Goal: Task Accomplishment & Management: Use online tool/utility

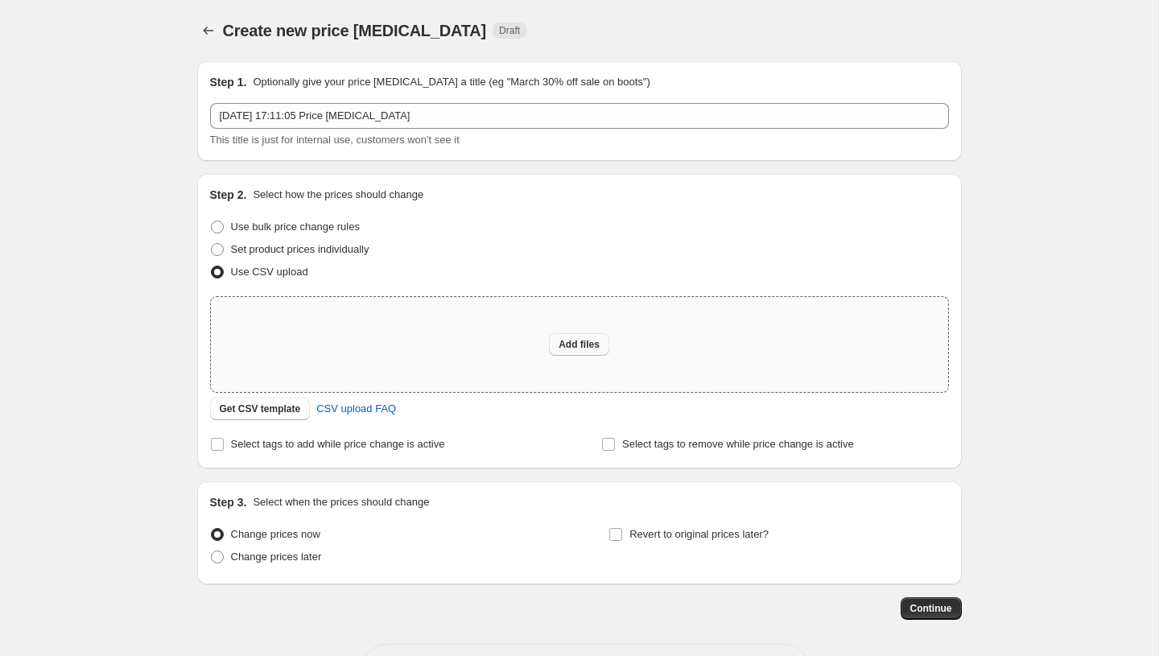
click at [588, 346] on span "Add files" at bounding box center [578, 344] width 41 height 13
type input "C:\fakepath\products_export_1 (1).csv"
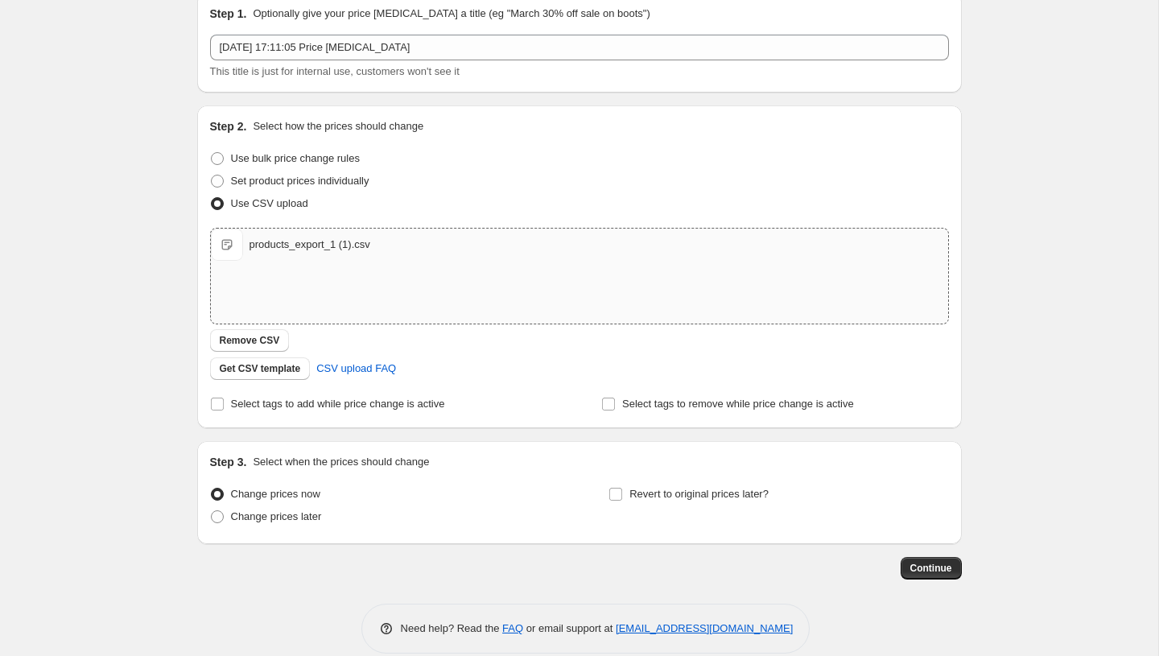
scroll to position [90, 0]
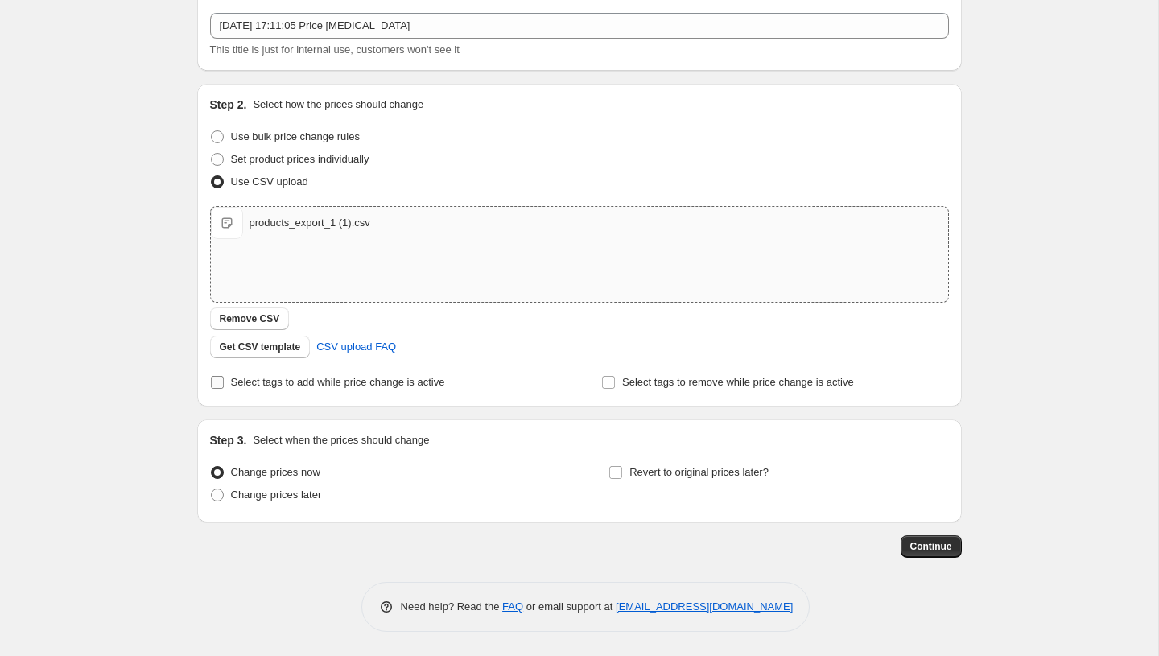
click at [218, 382] on input "Select tags to add while price change is active" at bounding box center [217, 382] width 13 height 13
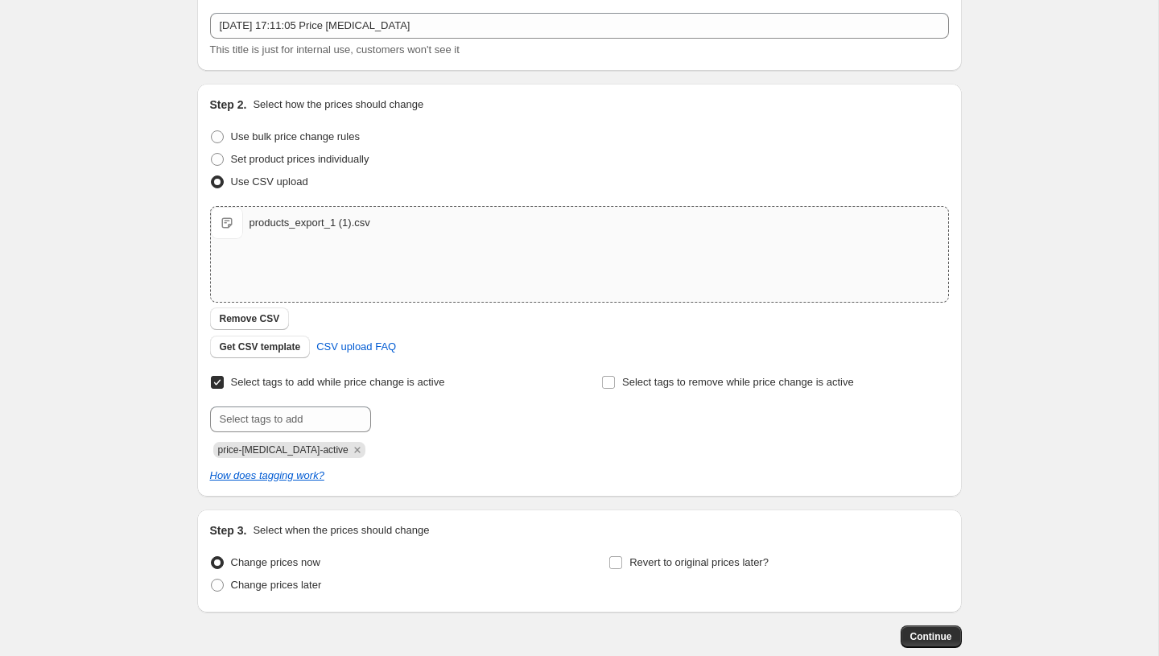
click at [217, 382] on input "Select tags to add while price change is active" at bounding box center [217, 382] width 13 height 13
checkbox input "false"
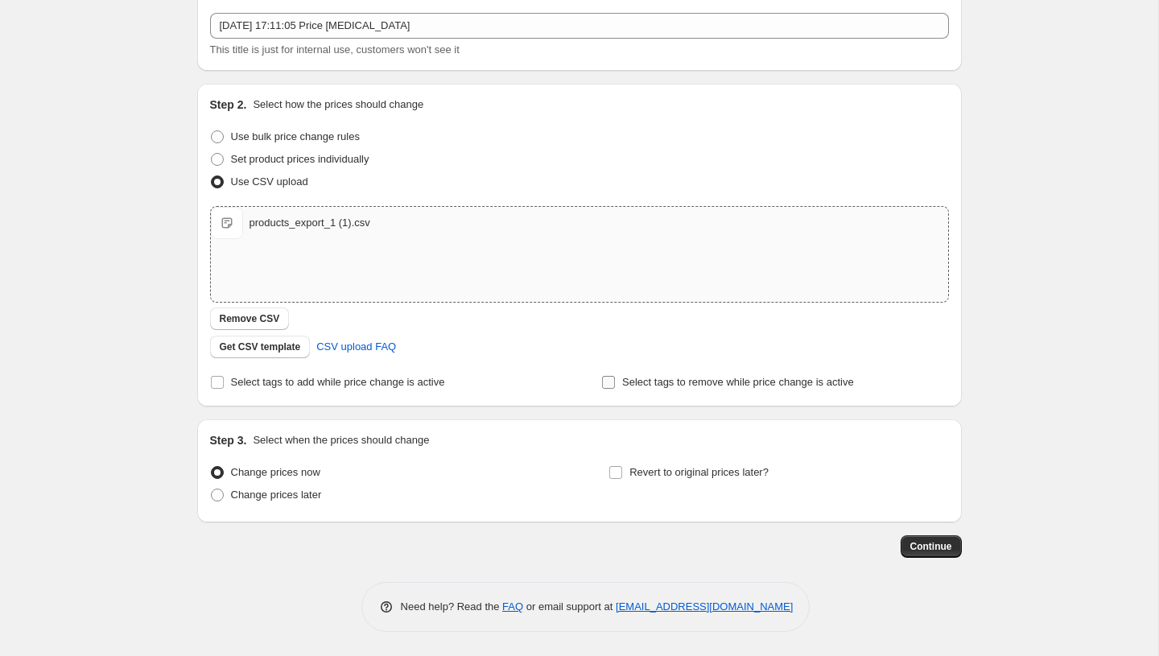
click at [610, 380] on input "Select tags to remove while price change is active" at bounding box center [608, 382] width 13 height 13
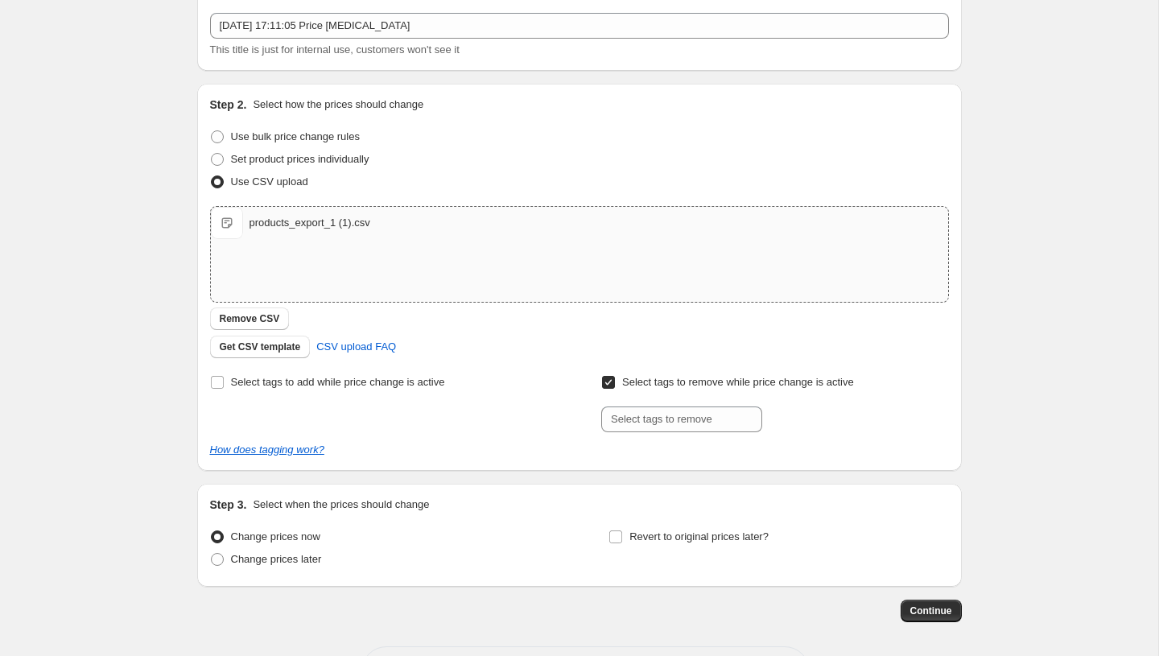
click at [610, 381] on input "Select tags to remove while price change is active" at bounding box center [608, 382] width 13 height 13
checkbox input "false"
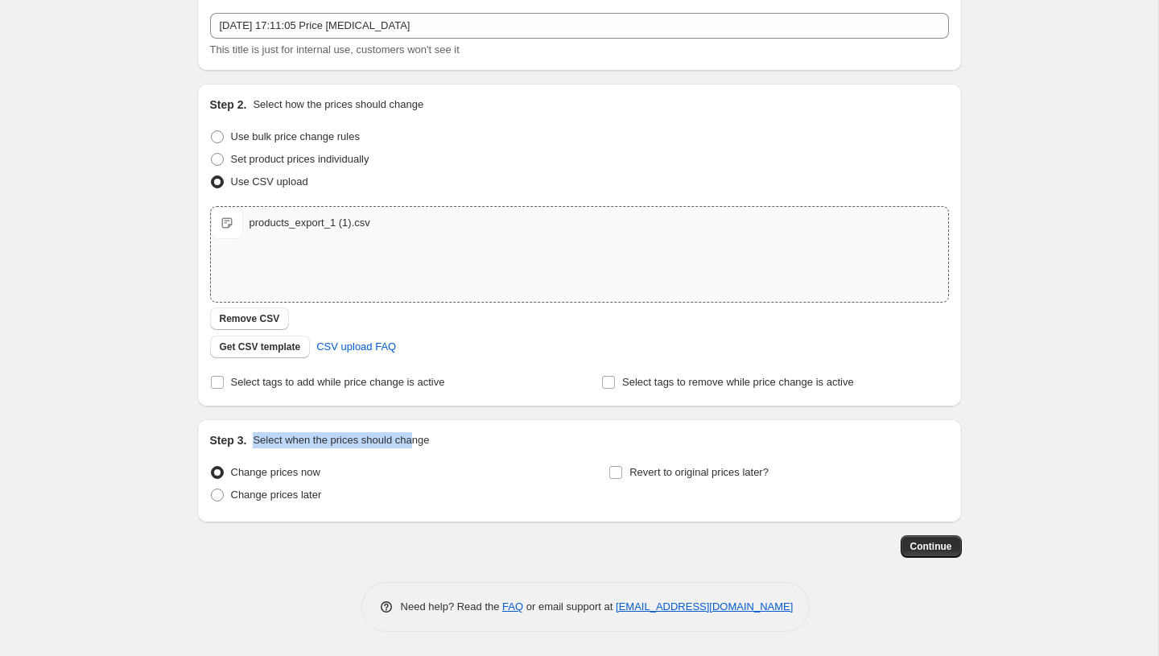
drag, startPoint x: 255, startPoint y: 440, endPoint x: 430, endPoint y: 438, distance: 175.4
click at [429, 438] on p "Select when the prices should change" at bounding box center [341, 440] width 176 height 16
click at [933, 545] on span "Continue" at bounding box center [931, 546] width 42 height 13
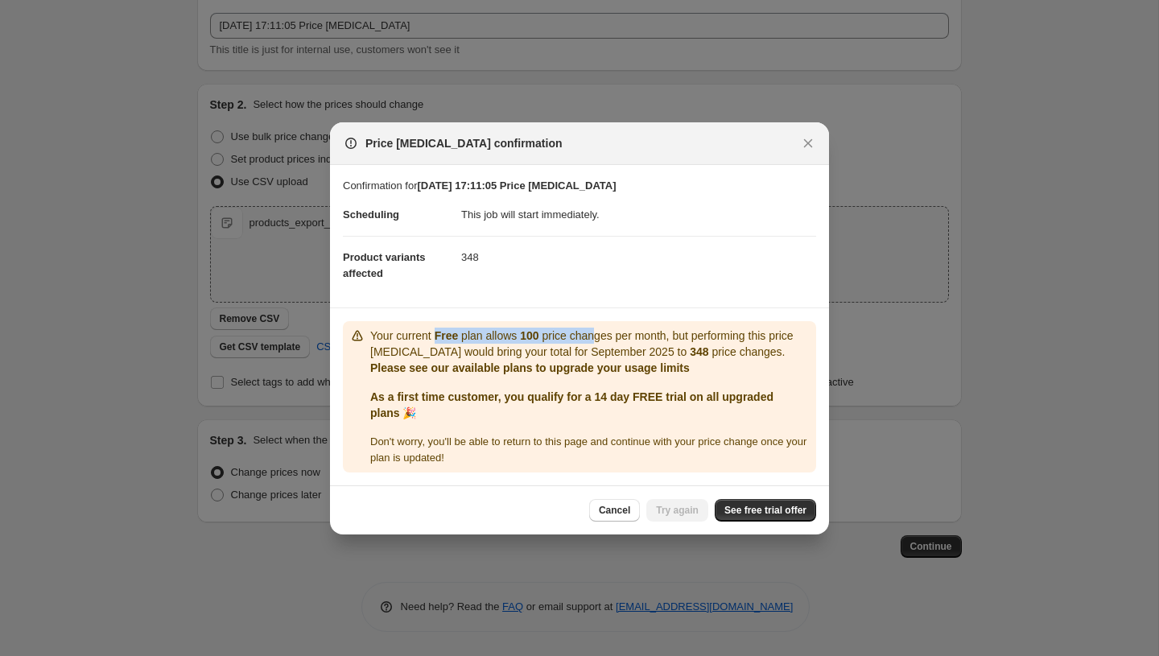
drag, startPoint x: 442, startPoint y: 327, endPoint x: 615, endPoint y: 327, distance: 173.8
click at [614, 327] on p "Your current Free plan allows 100 price changes per month, but performing this …" at bounding box center [589, 343] width 439 height 32
drag, startPoint x: 634, startPoint y: 326, endPoint x: 668, endPoint y: 326, distance: 33.8
click at [664, 327] on p "Your current Free plan allows 100 price changes per month, but performing this …" at bounding box center [589, 343] width 439 height 32
drag, startPoint x: 696, startPoint y: 326, endPoint x: 775, endPoint y: 326, distance: 78.8
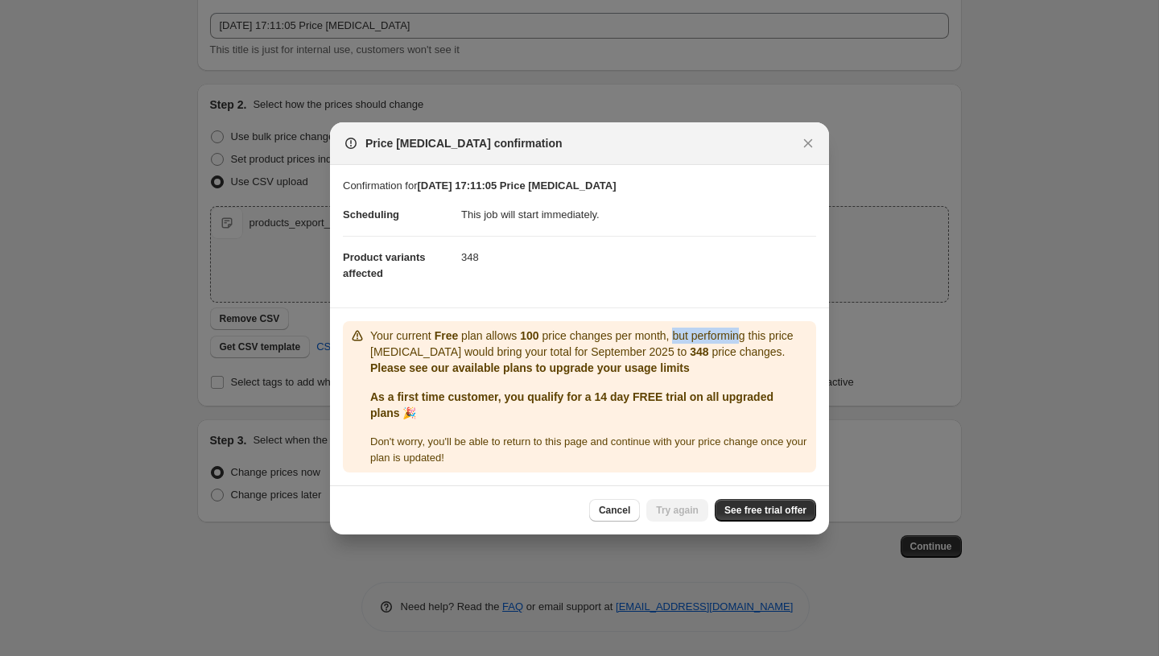
click at [775, 327] on p "Your current Free plan allows 100 price changes per month, but performing this …" at bounding box center [589, 343] width 439 height 32
click at [787, 329] on p "Your current Free plan allows 100 price changes per month, but performing this …" at bounding box center [589, 343] width 439 height 32
drag, startPoint x: 376, startPoint y: 347, endPoint x: 463, endPoint y: 347, distance: 86.9
click at [431, 347] on p "Your current Free plan allows 100 price changes per month, but performing this …" at bounding box center [589, 343] width 439 height 32
drag, startPoint x: 469, startPoint y: 347, endPoint x: 508, endPoint y: 347, distance: 38.6
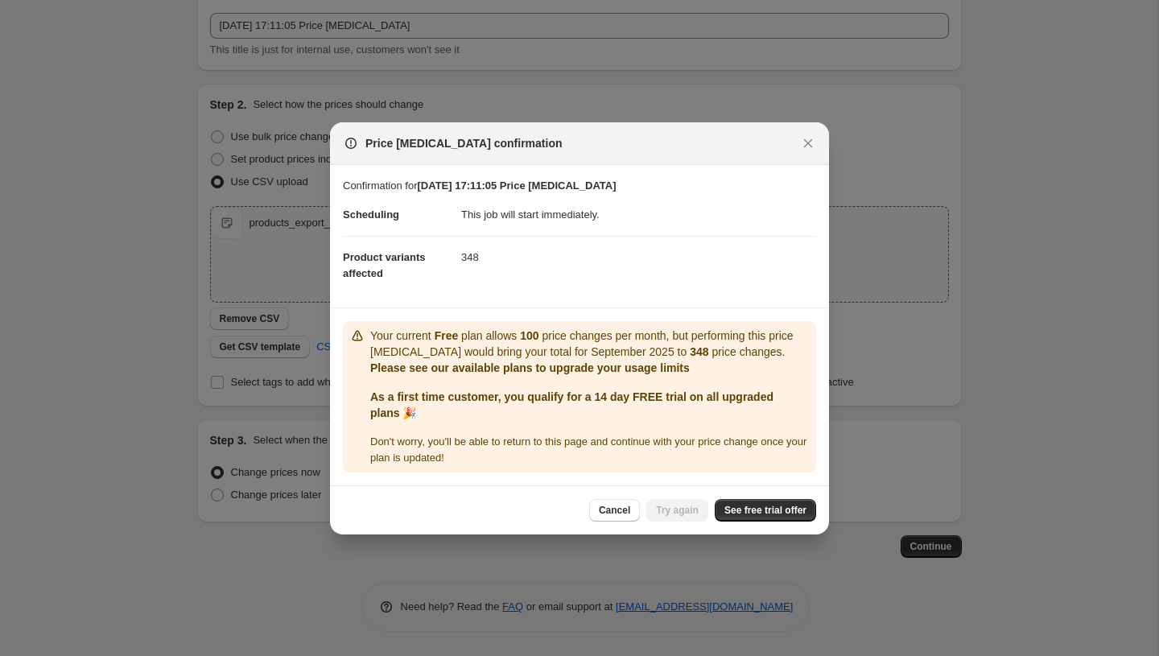
click at [497, 347] on p "Your current Free plan allows 100 price changes per month, but performing this …" at bounding box center [589, 343] width 439 height 32
drag, startPoint x: 523, startPoint y: 343, endPoint x: 561, endPoint y: 343, distance: 37.8
click at [558, 343] on p "Your current Free plan allows 100 price changes per month, but performing this …" at bounding box center [589, 343] width 439 height 32
drag, startPoint x: 583, startPoint y: 343, endPoint x: 640, endPoint y: 344, distance: 57.1
click at [636, 343] on p "Your current Free plan allows 100 price changes per month, but performing this …" at bounding box center [589, 343] width 439 height 32
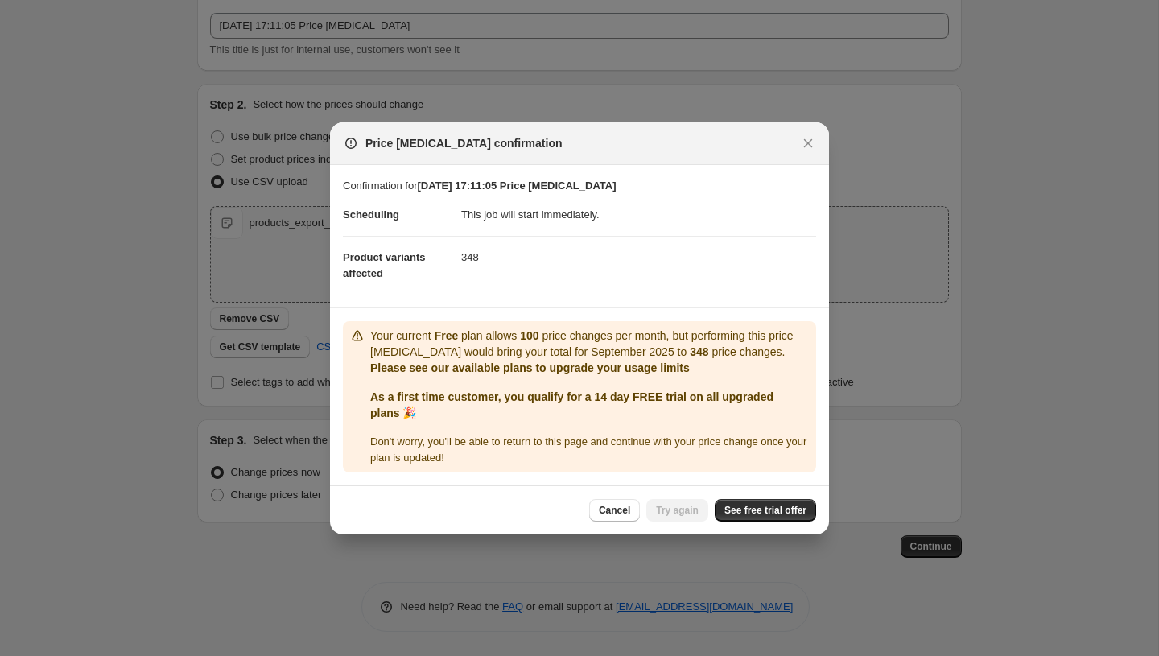
drag, startPoint x: 671, startPoint y: 343, endPoint x: 700, endPoint y: 343, distance: 29.0
click at [682, 343] on p "Your current Free plan allows 100 price changes per month, but performing this …" at bounding box center [589, 343] width 439 height 32
drag, startPoint x: 707, startPoint y: 343, endPoint x: 747, endPoint y: 343, distance: 39.4
click at [727, 343] on p "Your current Free plan allows 100 price changes per month, but performing this …" at bounding box center [589, 343] width 439 height 32
drag, startPoint x: 382, startPoint y: 381, endPoint x: 465, endPoint y: 381, distance: 82.9
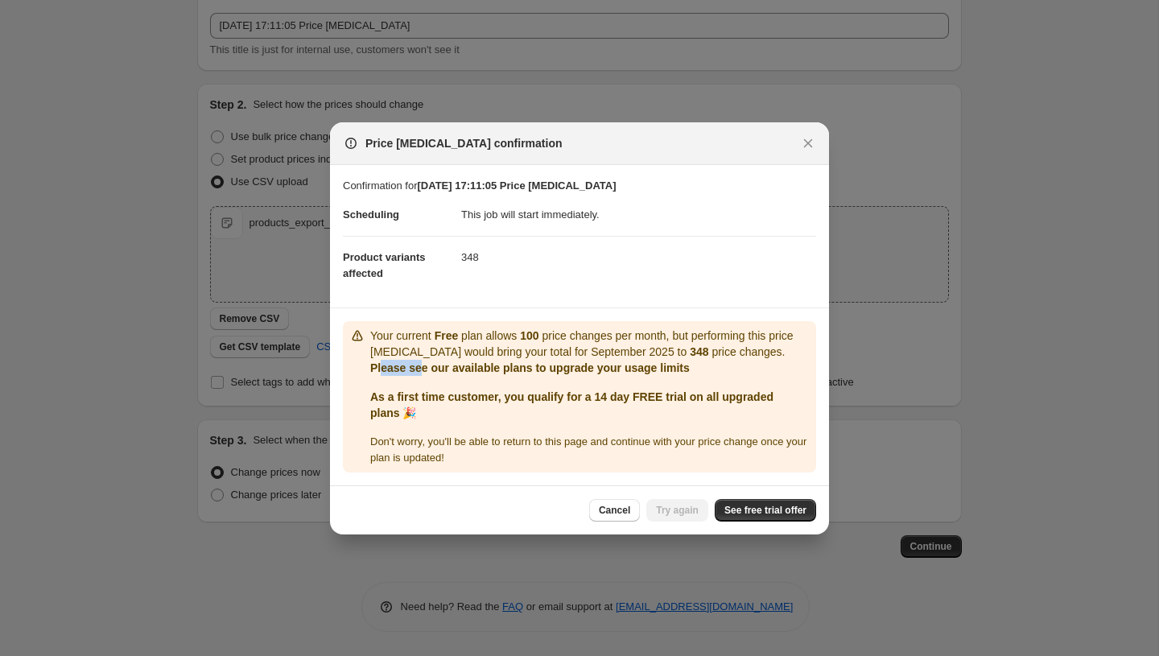
click at [425, 376] on p "Please see our available plans to upgrade your usage limits" at bounding box center [589, 368] width 439 height 16
drag, startPoint x: 489, startPoint y: 374, endPoint x: 539, endPoint y: 376, distance: 49.9
click at [533, 376] on p "Please see our available plans to upgrade your usage limits" at bounding box center [589, 368] width 439 height 16
drag, startPoint x: 575, startPoint y: 373, endPoint x: 657, endPoint y: 373, distance: 81.3
click at [657, 373] on p "Please see our available plans to upgrade your usage limits" at bounding box center [589, 368] width 439 height 16
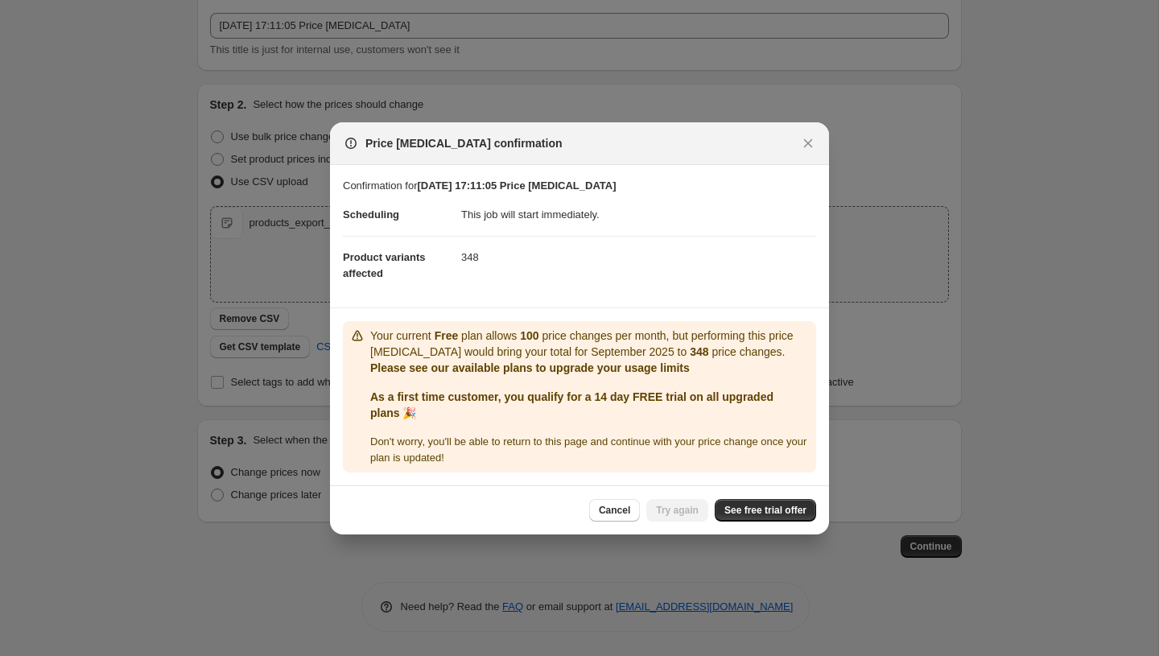
click at [676, 376] on p "Please see our available plans to upgrade your usage limits" at bounding box center [589, 368] width 439 height 16
drag, startPoint x: 375, startPoint y: 403, endPoint x: 446, endPoint y: 403, distance: 70.8
click at [435, 403] on b "As a first time customer, you qualify for a 14 day FREE trial on all upgraded p…" at bounding box center [571, 404] width 403 height 29
drag, startPoint x: 457, startPoint y: 404, endPoint x: 523, endPoint y: 404, distance: 66.0
click at [521, 404] on b "As a first time customer, you qualify for a 14 day FREE trial on all upgraded p…" at bounding box center [571, 404] width 403 height 29
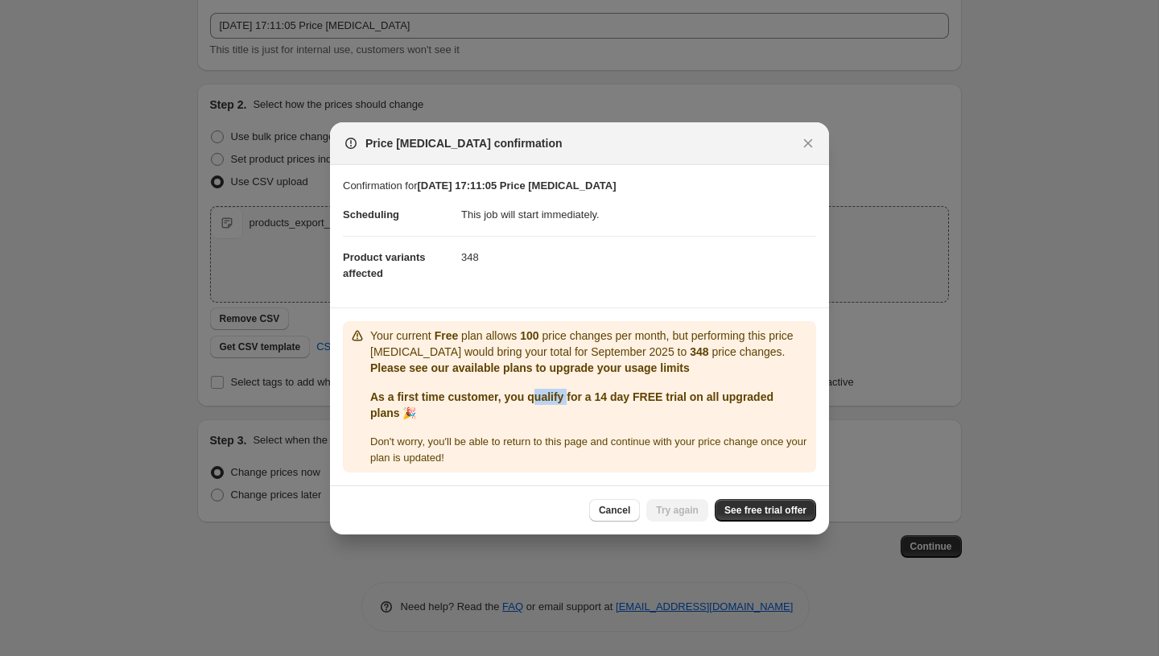
drag, startPoint x: 537, startPoint y: 403, endPoint x: 609, endPoint y: 403, distance: 72.4
click at [606, 403] on b "As a first time customer, you qualify for a 14 day FREE trial on all upgraded p…" at bounding box center [571, 404] width 403 height 29
drag, startPoint x: 616, startPoint y: 402, endPoint x: 661, endPoint y: 402, distance: 45.1
click at [657, 402] on b "As a first time customer, you qualify for a 14 day FREE trial on all upgraded p…" at bounding box center [571, 404] width 403 height 29
drag, startPoint x: 678, startPoint y: 402, endPoint x: 724, endPoint y: 402, distance: 45.9
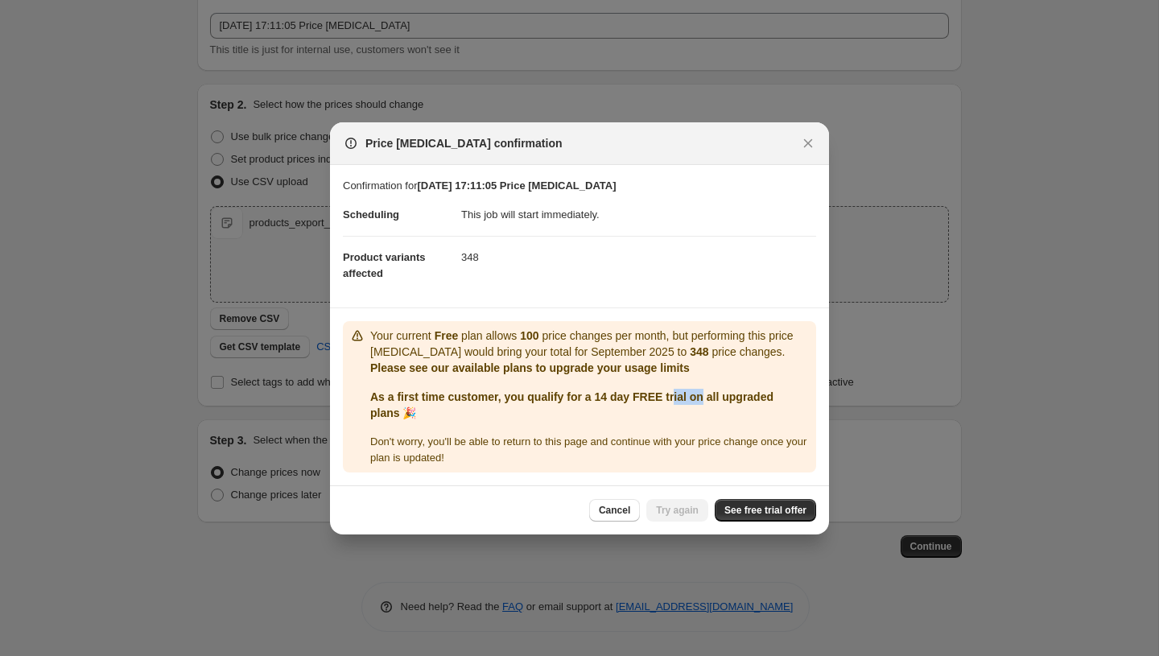
click at [719, 402] on b "As a first time customer, you qualify for a 14 day FREE trial on all upgraded p…" at bounding box center [571, 404] width 403 height 29
click at [757, 404] on b "As a first time customer, you qualify for a 14 day FREE trial on all upgraded p…" at bounding box center [571, 404] width 403 height 29
drag, startPoint x: 385, startPoint y: 455, endPoint x: 470, endPoint y: 455, distance: 85.3
click at [452, 455] on div "Don ' t worry, you ' ll be able to return to this page and continue with your p…" at bounding box center [589, 450] width 439 height 32
drag, startPoint x: 500, startPoint y: 438, endPoint x: 612, endPoint y: 449, distance: 113.1
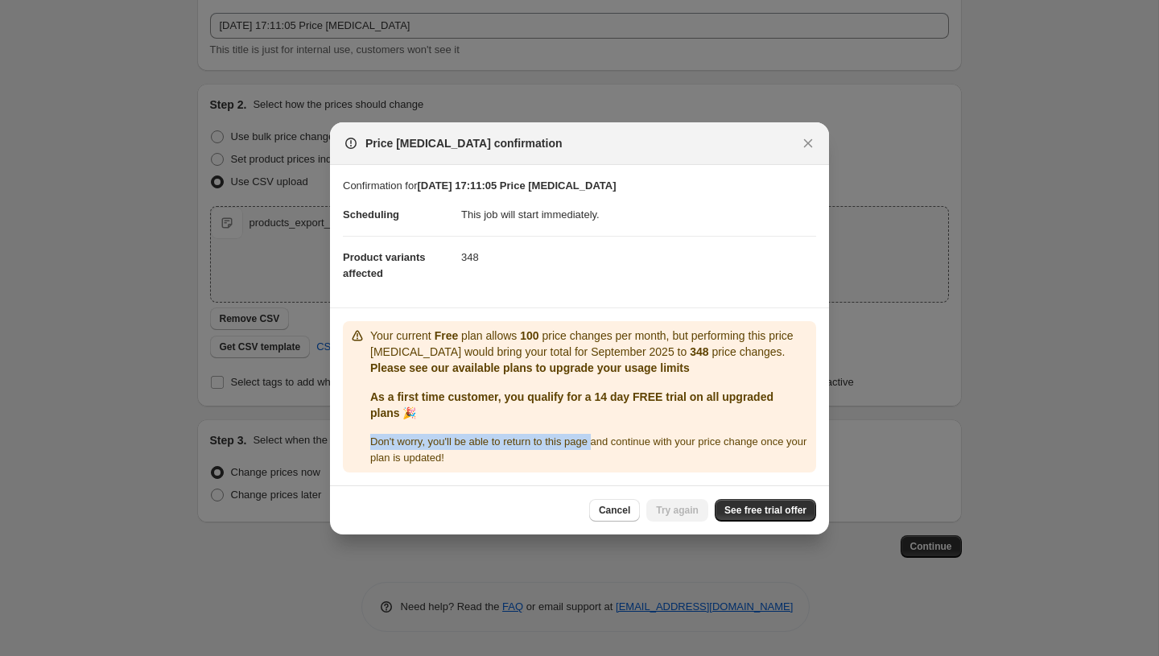
click at [611, 449] on div "Your current Free plan allows 100 price changes per month, but performing this …" at bounding box center [589, 396] width 439 height 138
drag, startPoint x: 653, startPoint y: 447, endPoint x: 690, endPoint y: 447, distance: 37.0
click at [669, 447] on span "Don ' t worry, you ' ll be able to return to this page and continue with your p…" at bounding box center [588, 449] width 436 height 28
click at [756, 517] on span "See free trial offer" at bounding box center [765, 510] width 82 height 13
click at [805, 138] on icon "Close" at bounding box center [808, 142] width 9 height 9
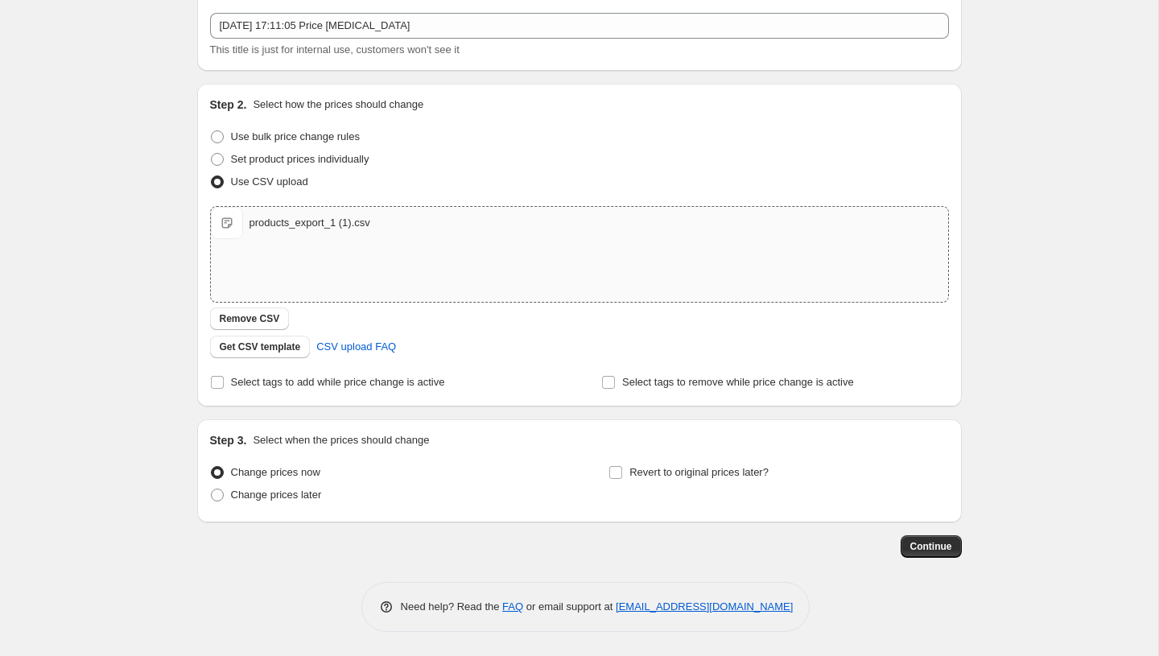
scroll to position [0, 0]
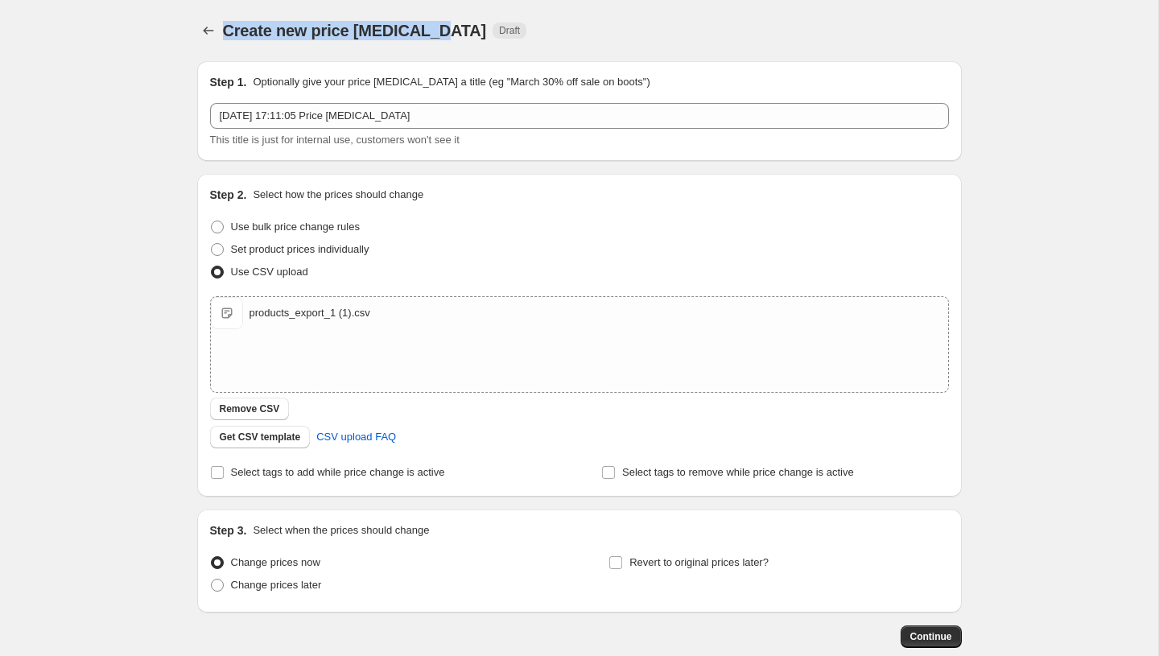
drag, startPoint x: 223, startPoint y: 31, endPoint x: 443, endPoint y: 30, distance: 219.6
click at [443, 30] on div "Create new price change job Draft" at bounding box center [480, 30] width 515 height 23
click at [587, 29] on div "Create new price change job Draft" at bounding box center [480, 30] width 515 height 23
click at [257, 405] on span "Remove CSV" at bounding box center [250, 408] width 60 height 13
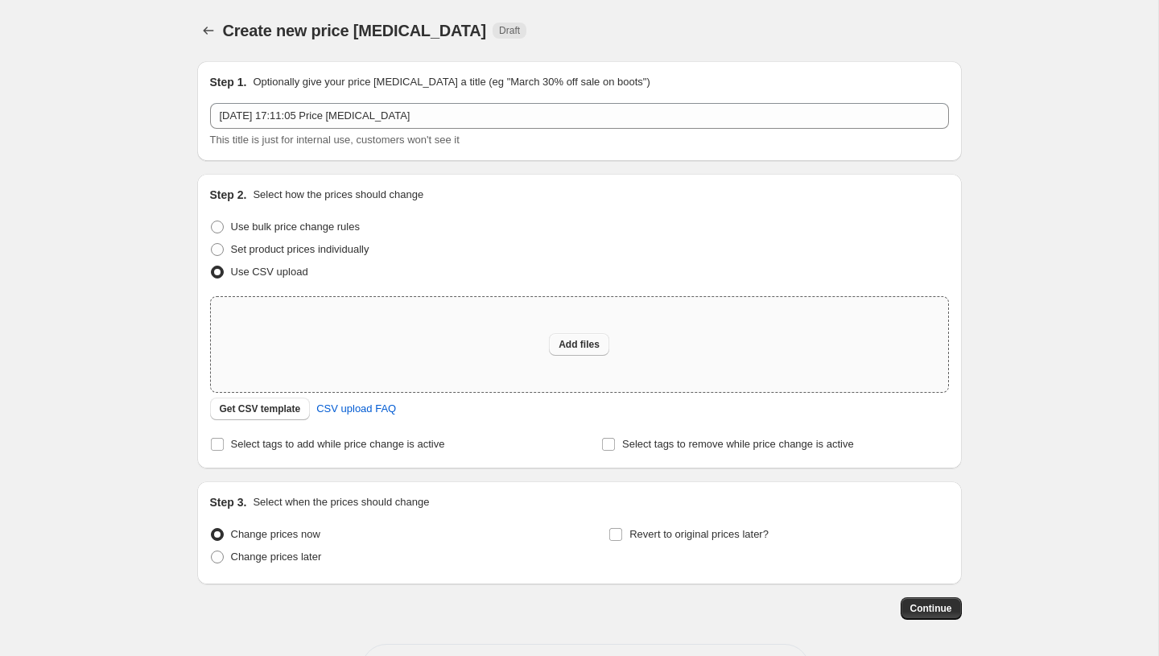
click at [568, 346] on span "Add files" at bounding box center [578, 344] width 41 height 13
type input "C:\fakepath\products_export_1 (1).csv"
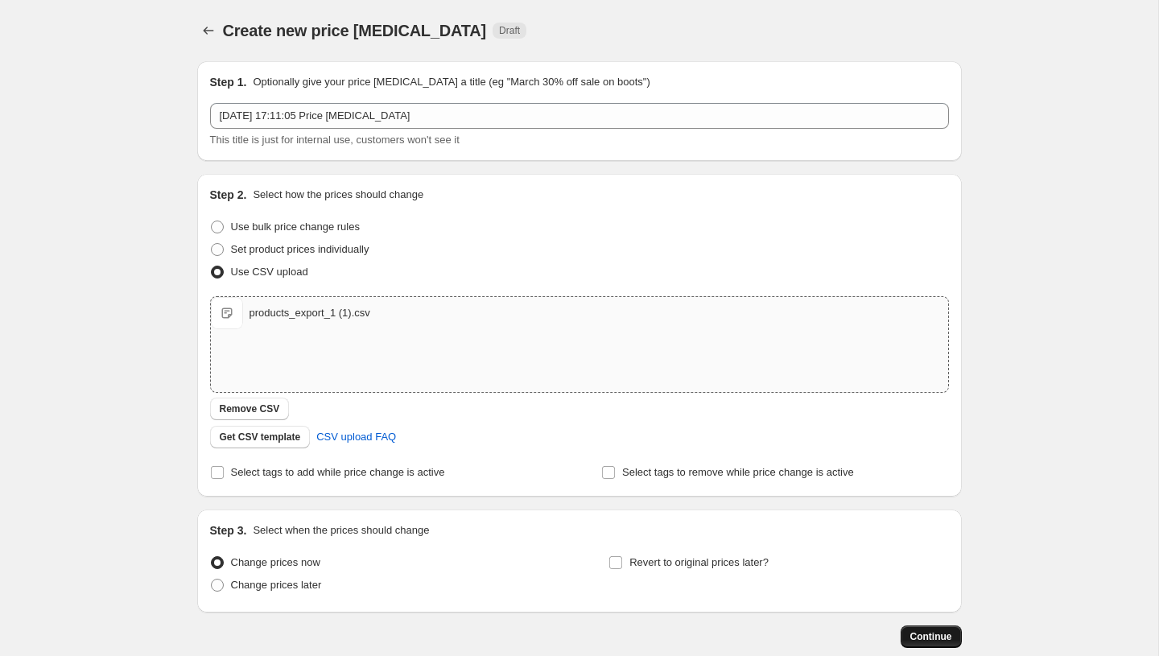
click at [924, 640] on span "Continue" at bounding box center [931, 636] width 42 height 13
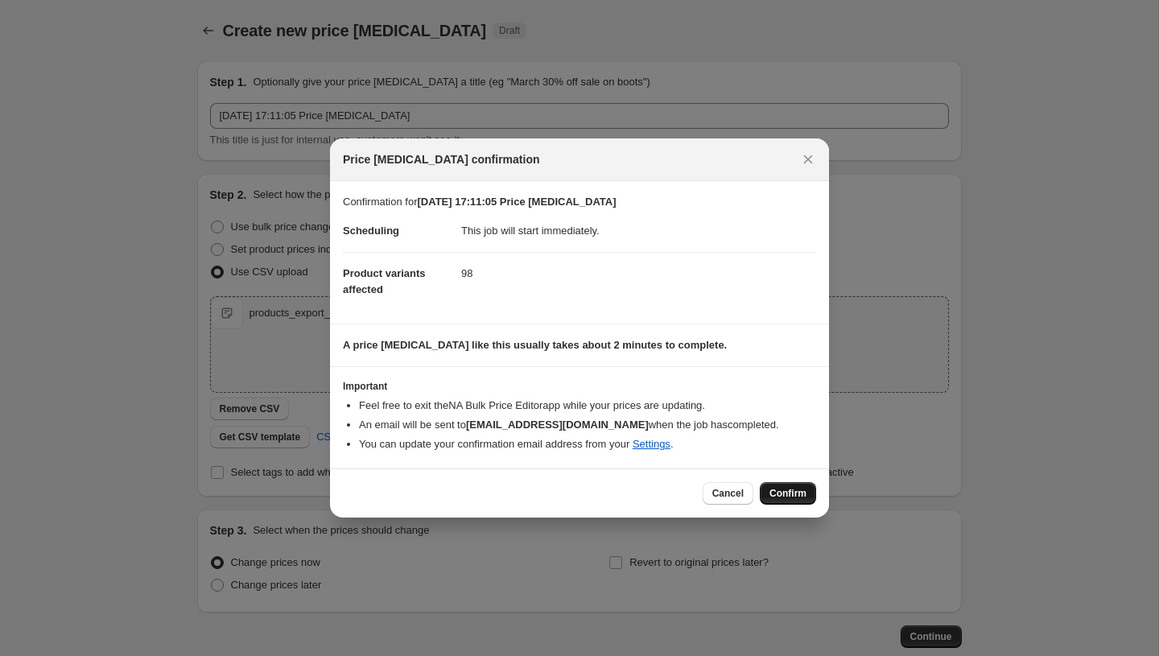
click at [782, 492] on span "Confirm" at bounding box center [787, 493] width 37 height 13
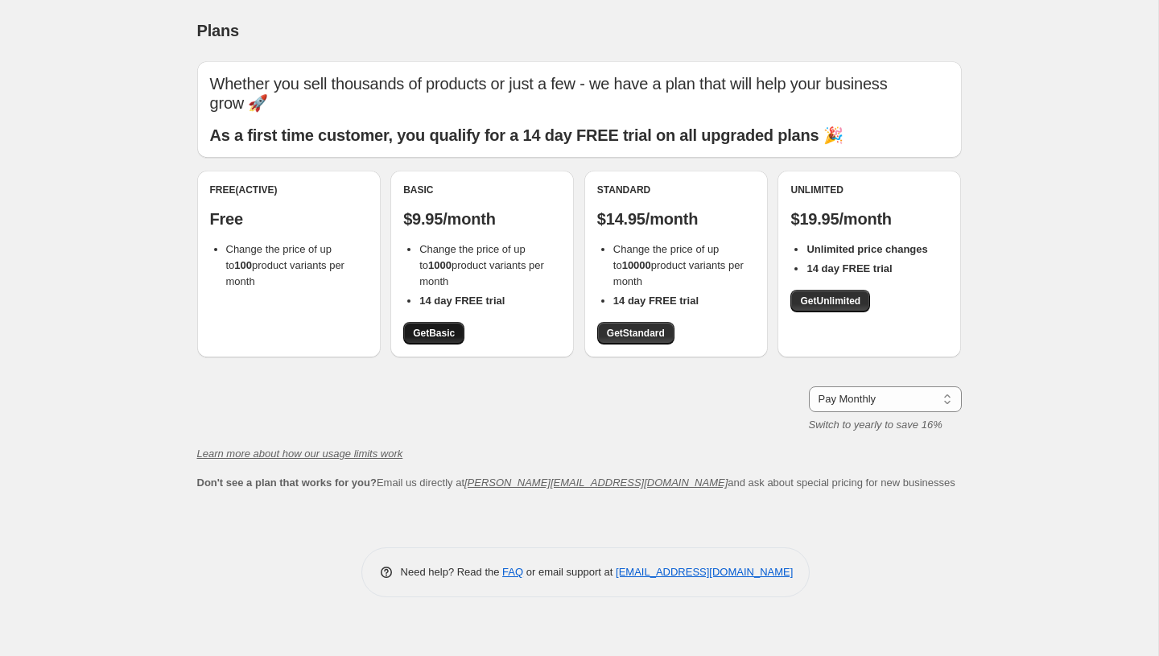
click at [438, 333] on span "Get Basic" at bounding box center [434, 333] width 42 height 13
